Goal: Information Seeking & Learning: Learn about a topic

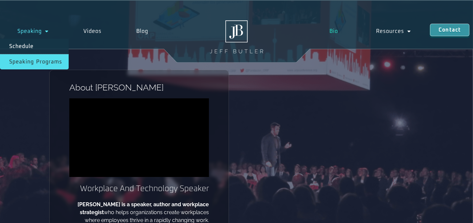
click at [42, 59] on link "Speaking Programs" at bounding box center [34, 61] width 69 height 15
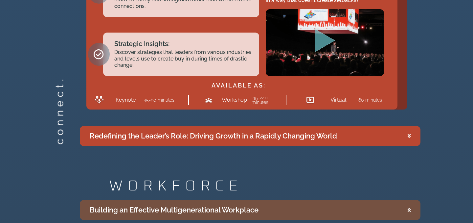
scroll to position [1225, 0]
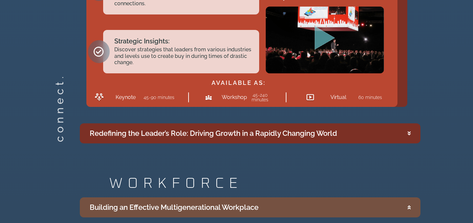
click at [415, 131] on summary "Redefining the Leader’s Role: Driving Growth in a Rapidly Changing World" at bounding box center [250, 133] width 341 height 20
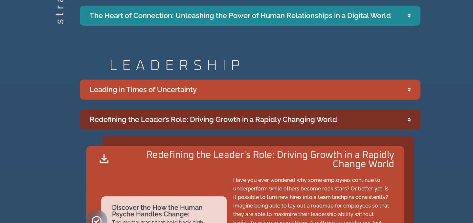
scroll to position [975, 0]
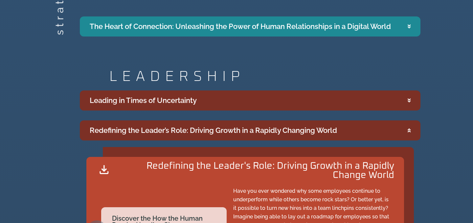
click at [194, 103] on div "Leading in Times of Uncertainty" at bounding box center [143, 100] width 107 height 11
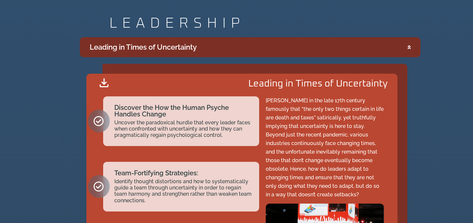
scroll to position [1033, 0]
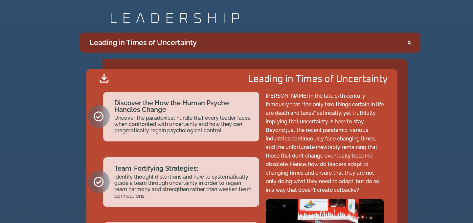
drag, startPoint x: 248, startPoint y: 76, endPoint x: 351, endPoint y: 195, distance: 157.1
click at [351, 195] on div "Leading in Times of Uncertainty Discover the How the Human Psyche Handles Chang…" at bounding box center [241, 184] width 311 height 230
copy div "Leading in Times of Uncertainty Discover the How the Human Psyche Handles Chang…"
click at [293, 93] on p "[PERSON_NAME] in the late 17th century famously that “the only two things certa…" at bounding box center [325, 143] width 119 height 103
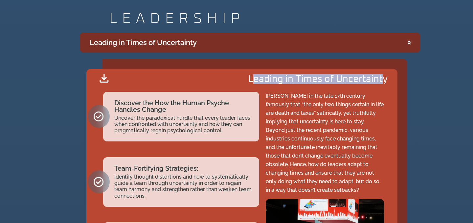
drag, startPoint x: 253, startPoint y: 79, endPoint x: 385, endPoint y: 80, distance: 132.2
click at [385, 80] on h2 "Leading in Times of Uncertainty" at bounding box center [318, 80] width 139 height 10
click at [390, 80] on div "Leading in Times of Uncertainty Discover the How the Human Psyche Handles Chang…" at bounding box center [241, 184] width 311 height 230
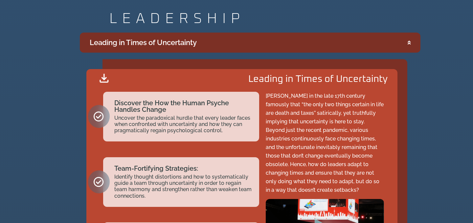
click at [390, 80] on div "Leading in Times of Uncertainty Discover the How the Human Psyche Handles Chang…" at bounding box center [241, 184] width 311 height 230
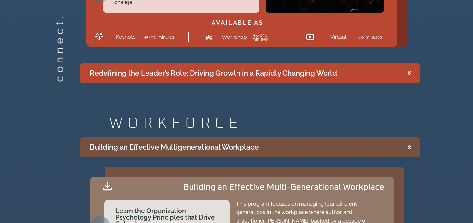
scroll to position [1281, 0]
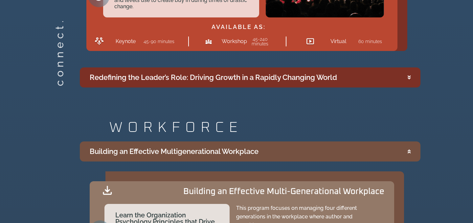
click at [336, 80] on div "Redefining the Leader’s Role: Driving Growth in a Rapidly Changing World" at bounding box center [214, 77] width 248 height 11
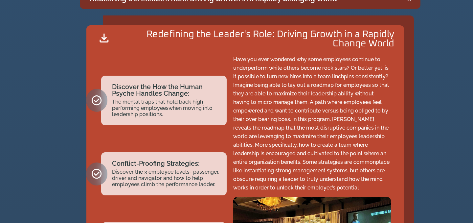
scroll to position [1043, 0]
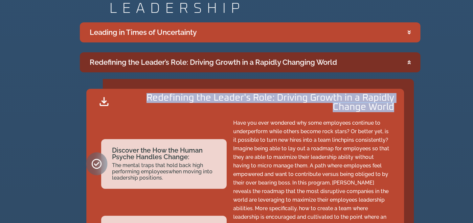
drag, startPoint x: 396, startPoint y: 108, endPoint x: 144, endPoint y: 97, distance: 252.0
copy h2 "Redefining the Leader's Role: Driving Growth in a Rapidly Change World"
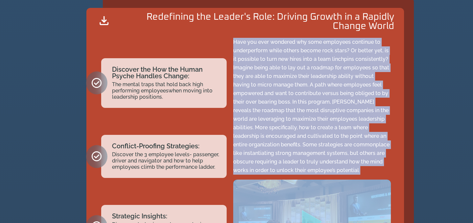
scroll to position [1127, 0]
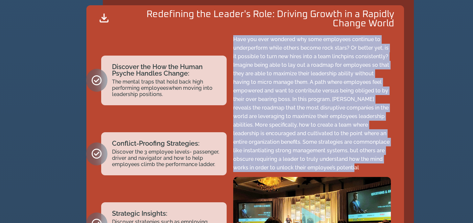
drag, startPoint x: 233, startPoint y: 124, endPoint x: 357, endPoint y: 165, distance: 129.9
click at [357, 165] on p "Have you ever wondered why some employees continue to underperform while others…" at bounding box center [312, 103] width 158 height 137
copy p "Have you ever wondered why some employees continue to underperform while others…"
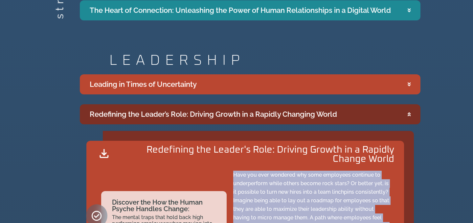
scroll to position [988, 0]
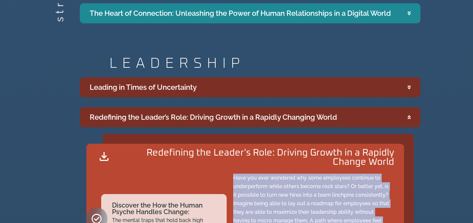
click at [285, 89] on summary "Leading in Times of Uncertainty" at bounding box center [250, 87] width 341 height 20
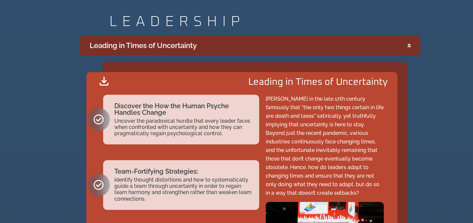
scroll to position [1035, 0]
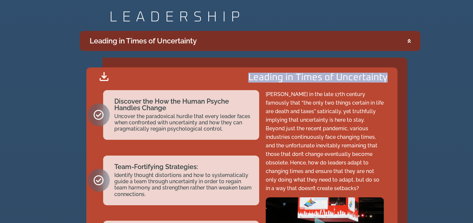
drag, startPoint x: 249, startPoint y: 75, endPoint x: 392, endPoint y: 81, distance: 143.4
click at [392, 81] on div "Leading in Times of Uncertainty Discover the How the Human Psyche Handles Chang…" at bounding box center [241, 182] width 311 height 230
copy h2 "Leading in Times of Uncertainty"
drag, startPoint x: 334, startPoint y: 188, endPoint x: 268, endPoint y: 97, distance: 112.5
click at [268, 97] on p "[PERSON_NAME] in the late 17th century famously that “the only two things certa…" at bounding box center [325, 141] width 119 height 103
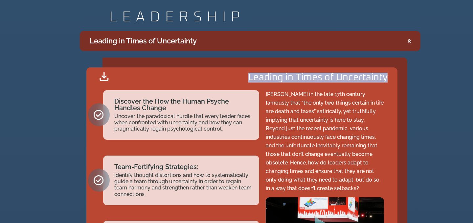
drag, startPoint x: 267, startPoint y: 95, endPoint x: 332, endPoint y: 188, distance: 113.7
click at [332, 188] on p "[PERSON_NAME] in the late 17th century famously that “the only two things certa…" at bounding box center [325, 141] width 119 height 103
copy p "[PERSON_NAME] in the late 17th century famously that “the only two things certa…"
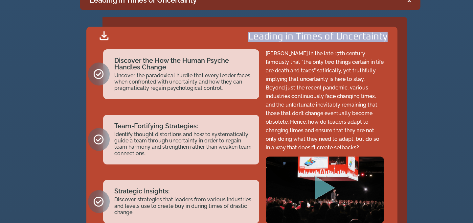
scroll to position [1061, 0]
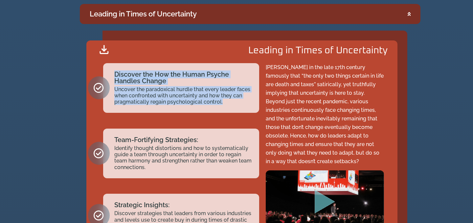
drag, startPoint x: 225, startPoint y: 103, endPoint x: 113, endPoint y: 74, distance: 115.1
click at [113, 74] on div "Discover the How the Human Psyche Handles Change Uncover the paradoxical hurdle…" at bounding box center [181, 88] width 156 height 50
copy div "Discover the How the Human Psyche Handles Change Uncover the paradoxical hurdle…"
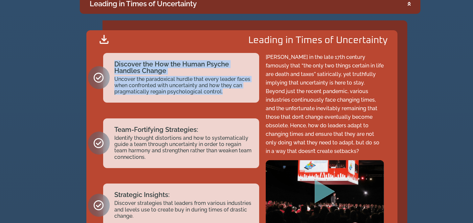
scroll to position [1081, 0]
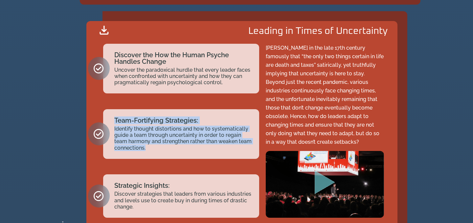
drag, startPoint x: 149, startPoint y: 149, endPoint x: 114, endPoint y: 119, distance: 46.4
click at [114, 119] on div "Team-Fortifying Strategies: Identify thought distortions and how to systematica…" at bounding box center [181, 134] width 156 height 50
copy div "Team-Fortifying Strategies: Identify thought distortions and how to systematica…"
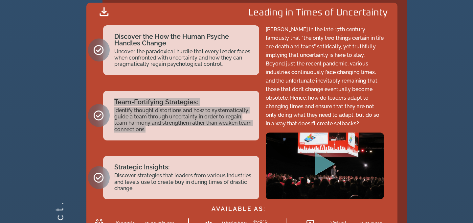
scroll to position [1113, 0]
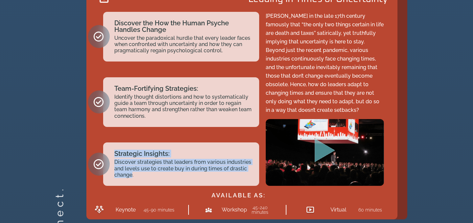
drag, startPoint x: 133, startPoint y: 176, endPoint x: 113, endPoint y: 153, distance: 30.3
click at [113, 153] on div "Strategic Insights: Discover strategies that leaders from various industries an…" at bounding box center [181, 163] width 156 height 43
copy div "Strategic Insights: Discover strategies that leaders from various industries an…"
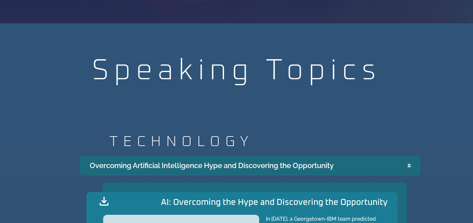
scroll to position [416, 0]
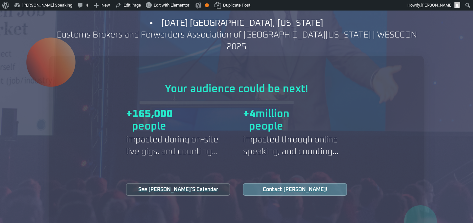
scroll to position [798, 0]
